Goal: Check status: Check status

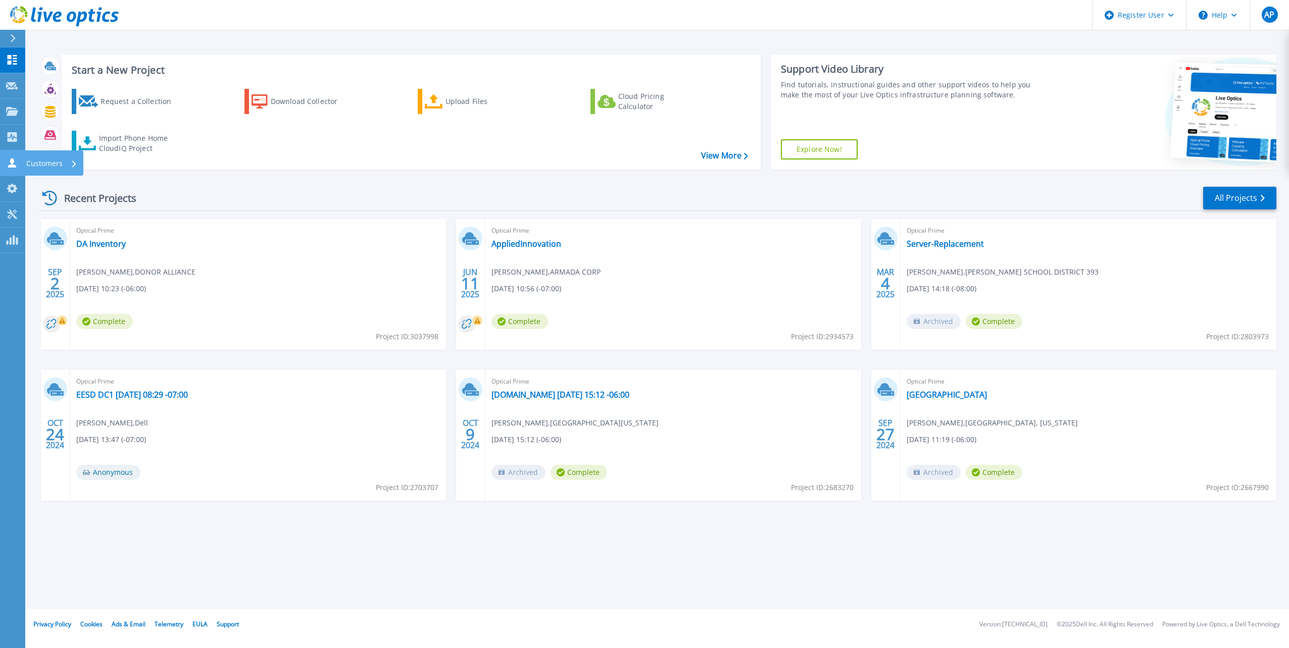
click at [4, 160] on link "Customers Customers" at bounding box center [12, 163] width 25 height 26
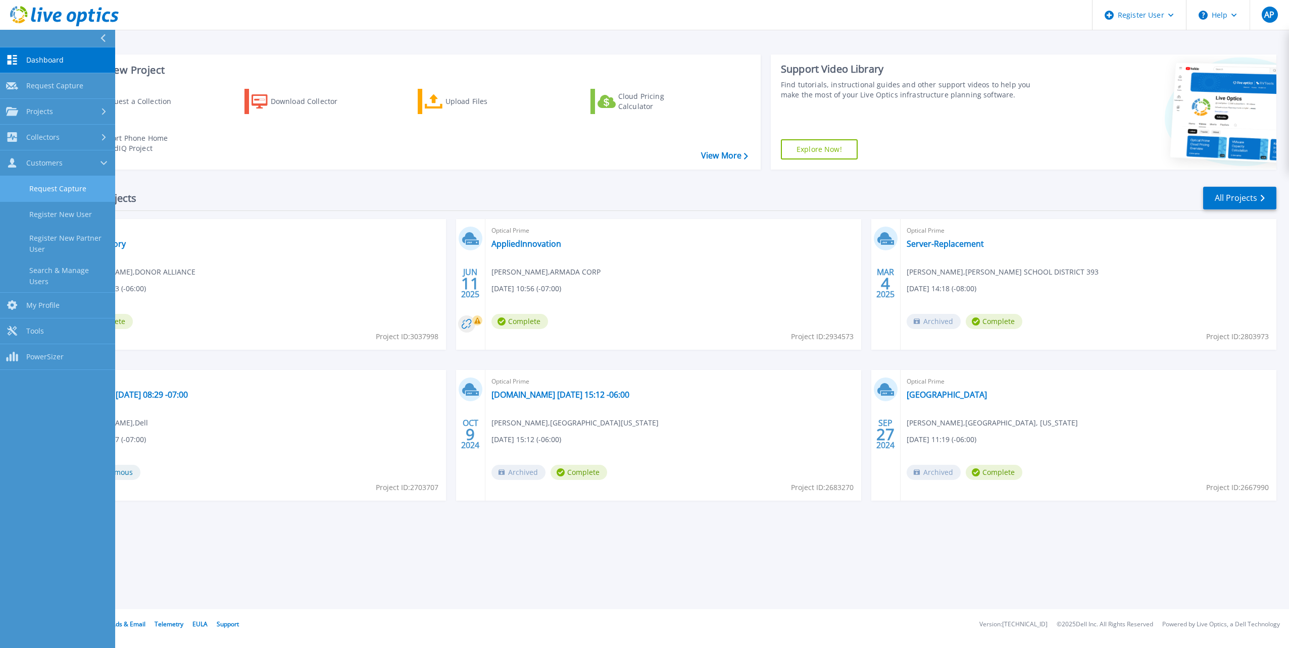
click at [33, 185] on link "Request Capture" at bounding box center [57, 189] width 115 height 26
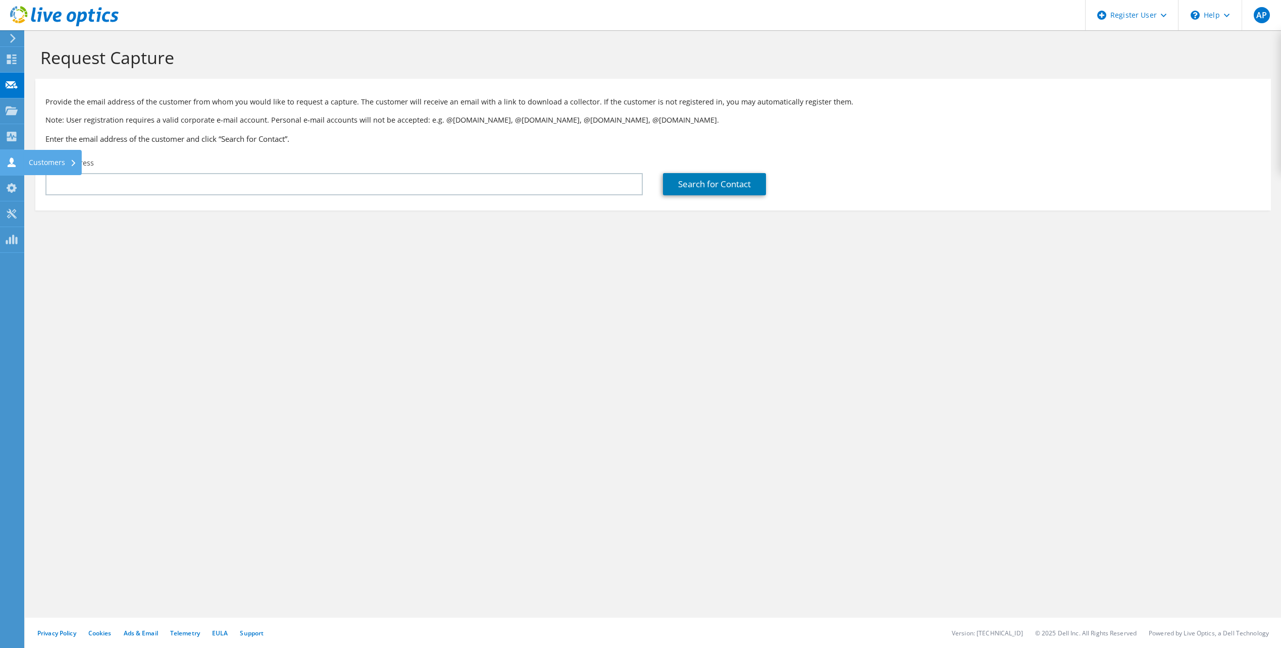
click at [9, 168] on div at bounding box center [12, 163] width 12 height 11
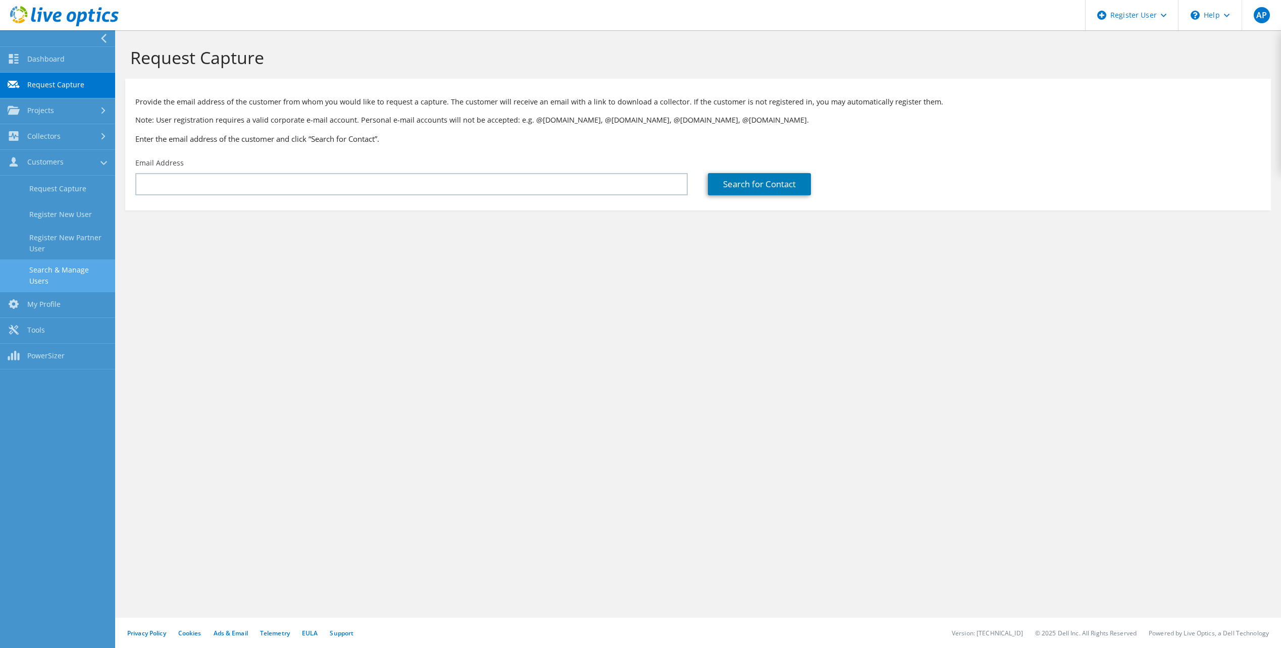
click at [74, 267] on link "Search & Manage Users" at bounding box center [57, 276] width 115 height 32
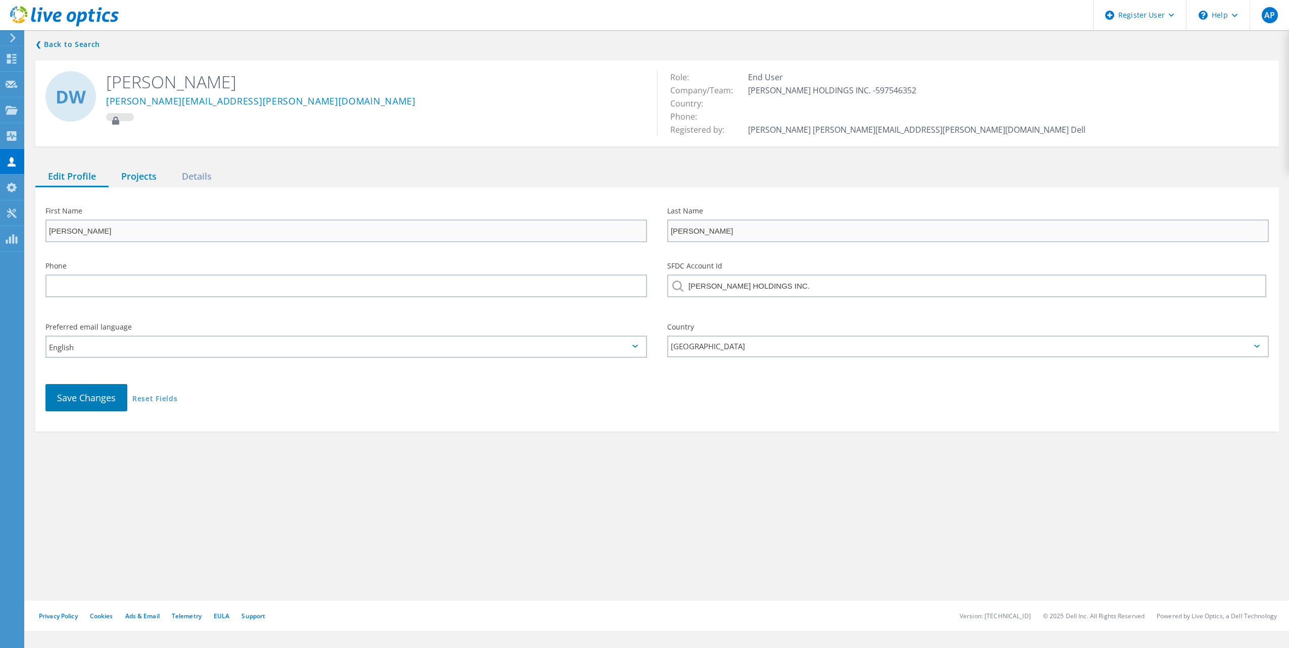
click at [159, 180] on div "Projects" at bounding box center [139, 177] width 61 height 21
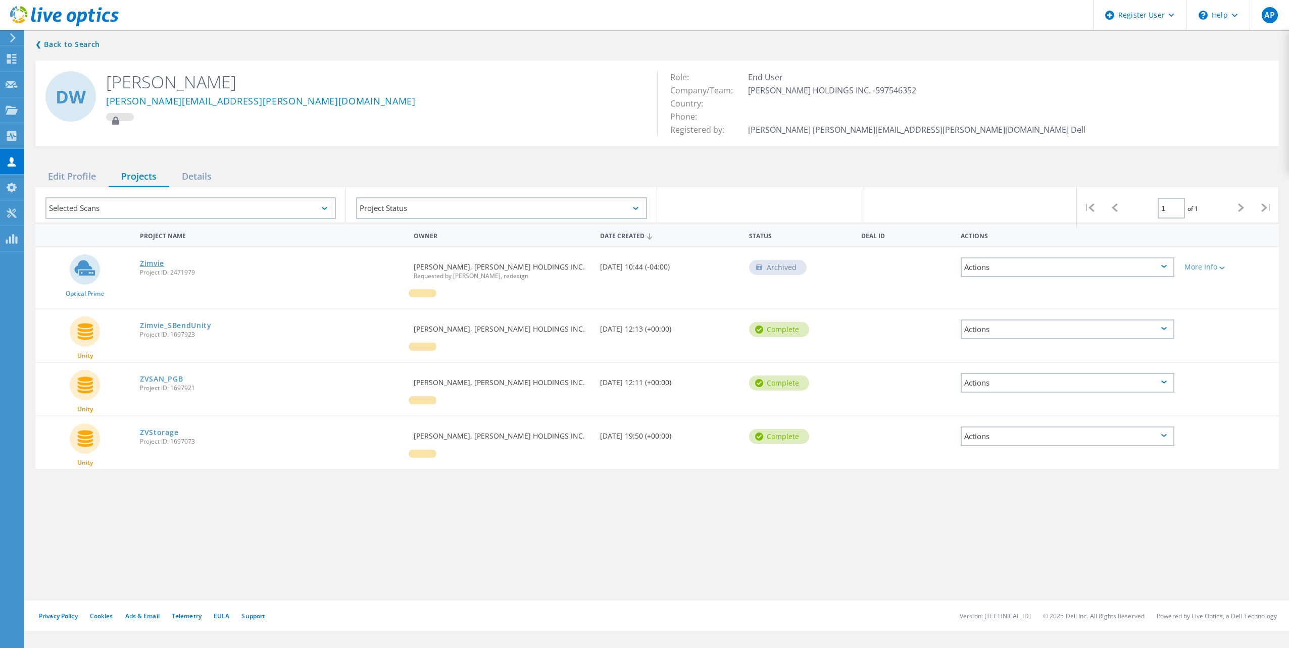
click at [157, 264] on link "Zimvie" at bounding box center [152, 263] width 24 height 7
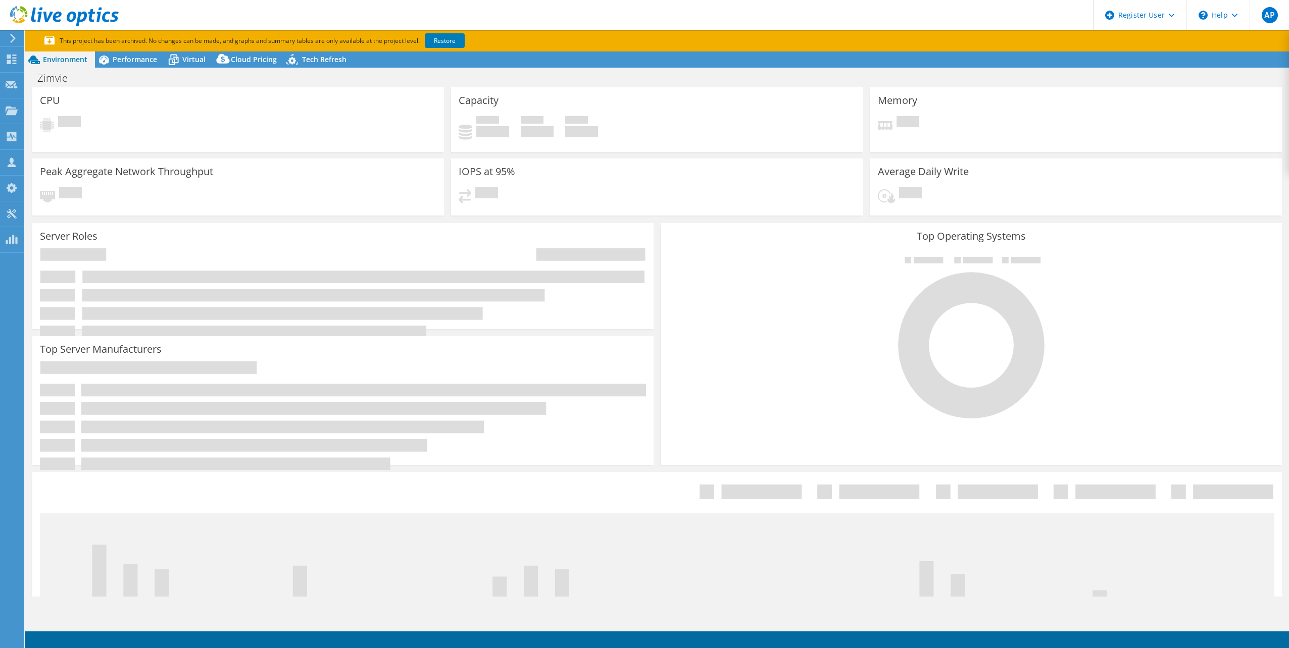
select select "USWest"
select select "USD"
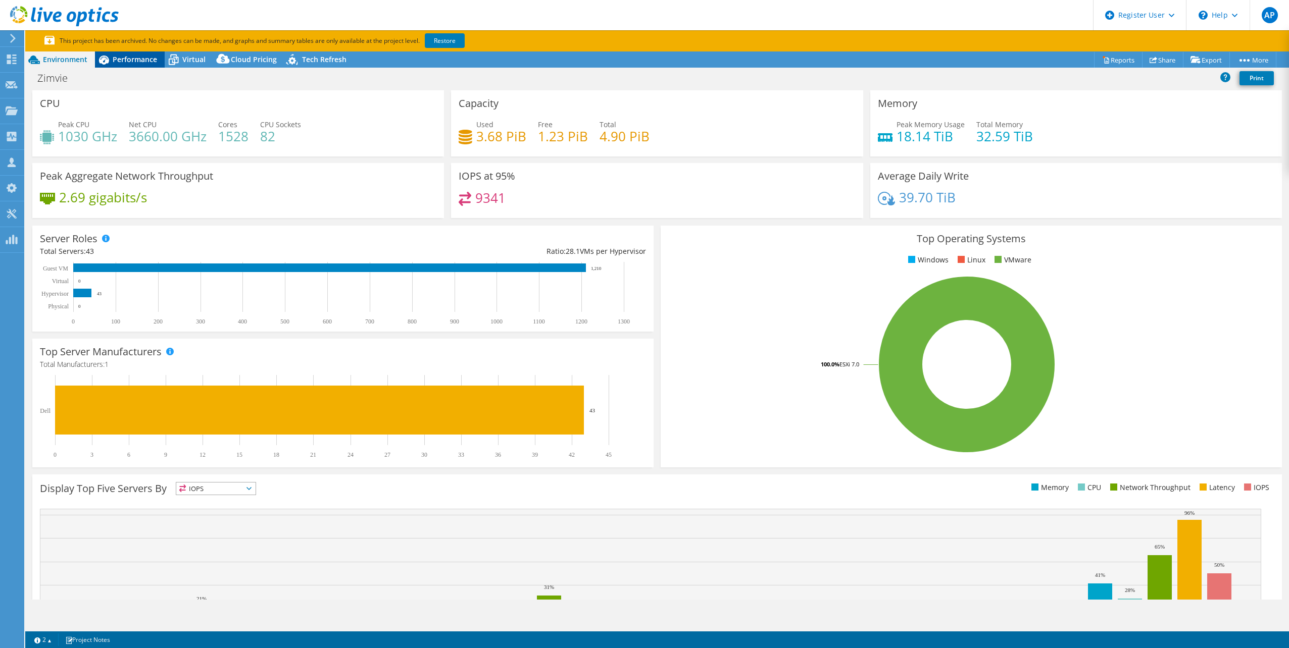
click at [130, 57] on span "Performance" at bounding box center [135, 60] width 44 height 10
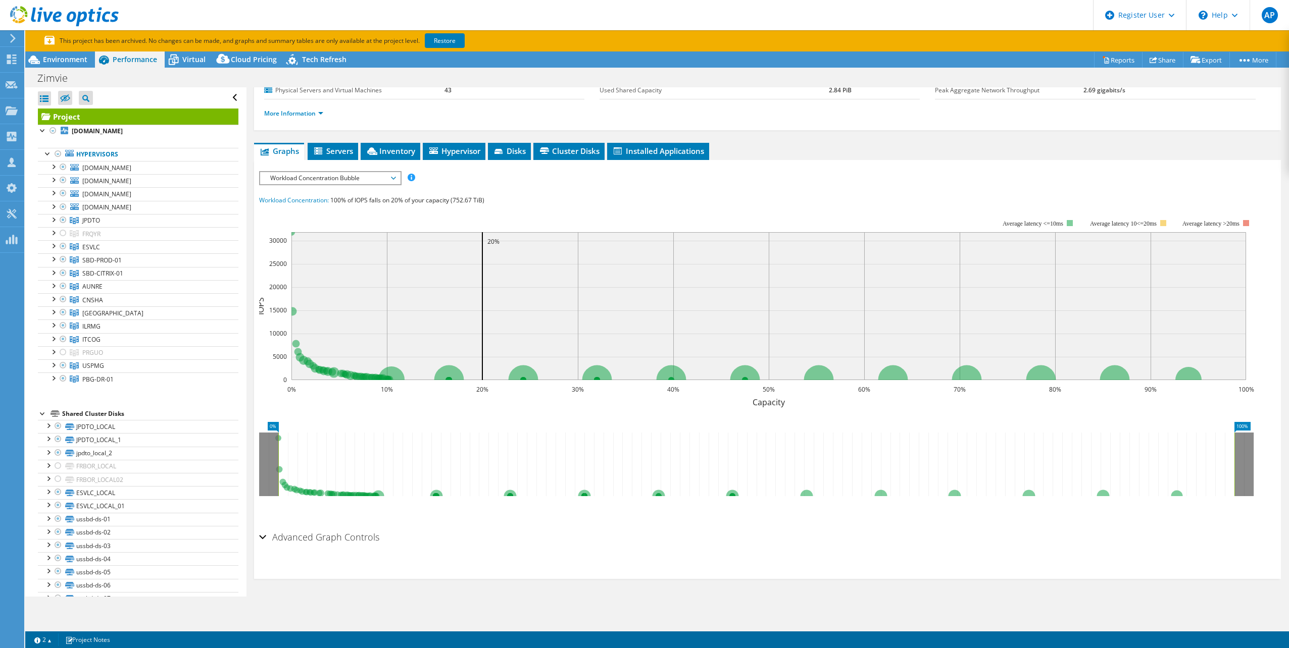
scroll to position [74, 0]
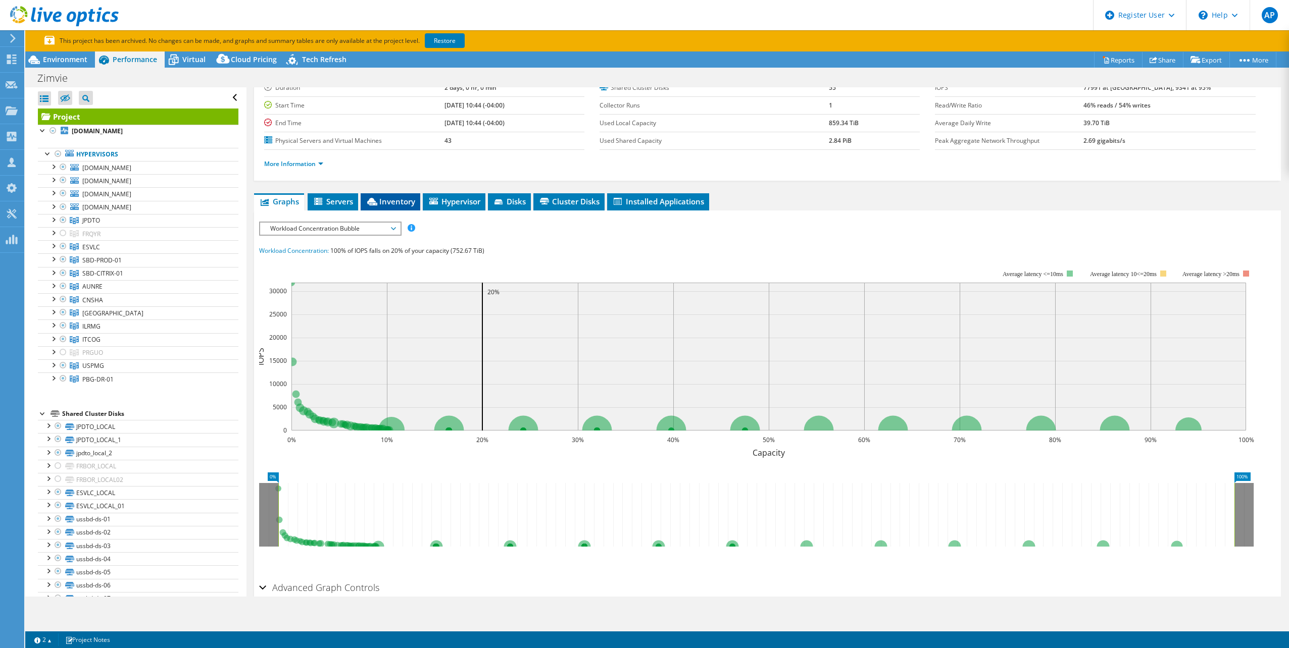
click at [390, 200] on span "Inventory" at bounding box center [390, 201] width 49 height 10
